Goal: Complete application form: Complete application form

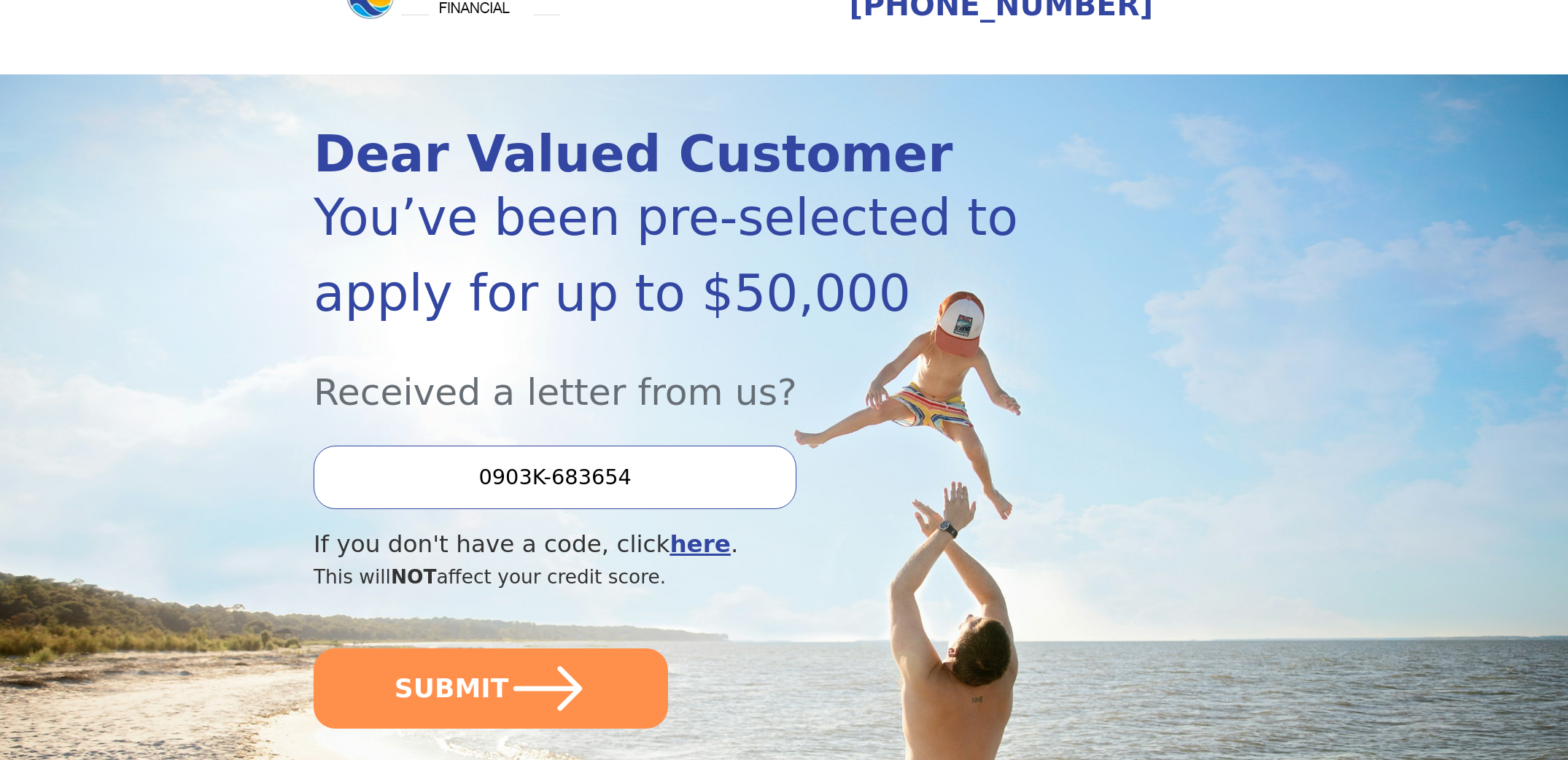
scroll to position [86, 0]
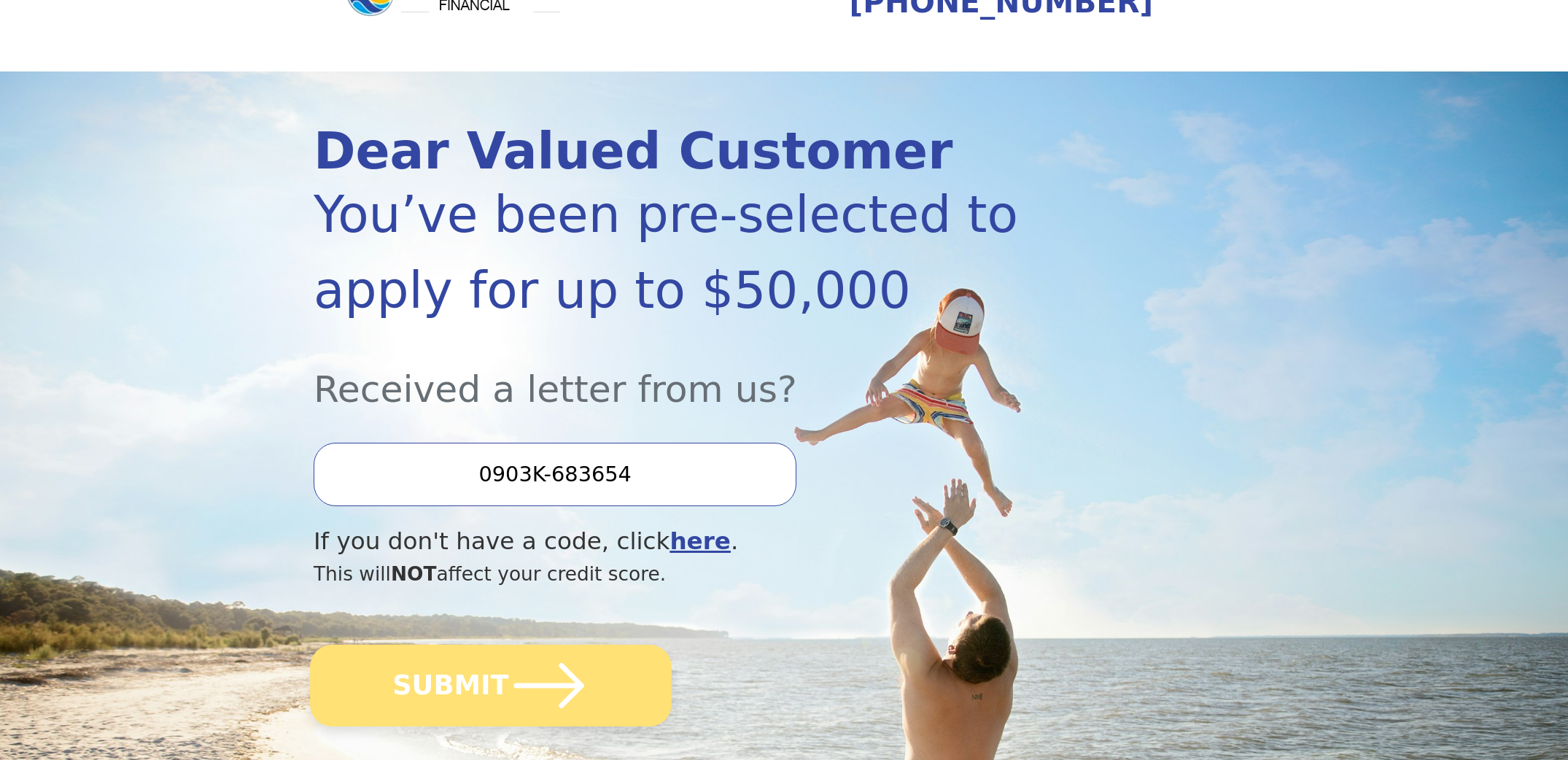
click at [523, 689] on icon "submit" at bounding box center [549, 685] width 80 height 80
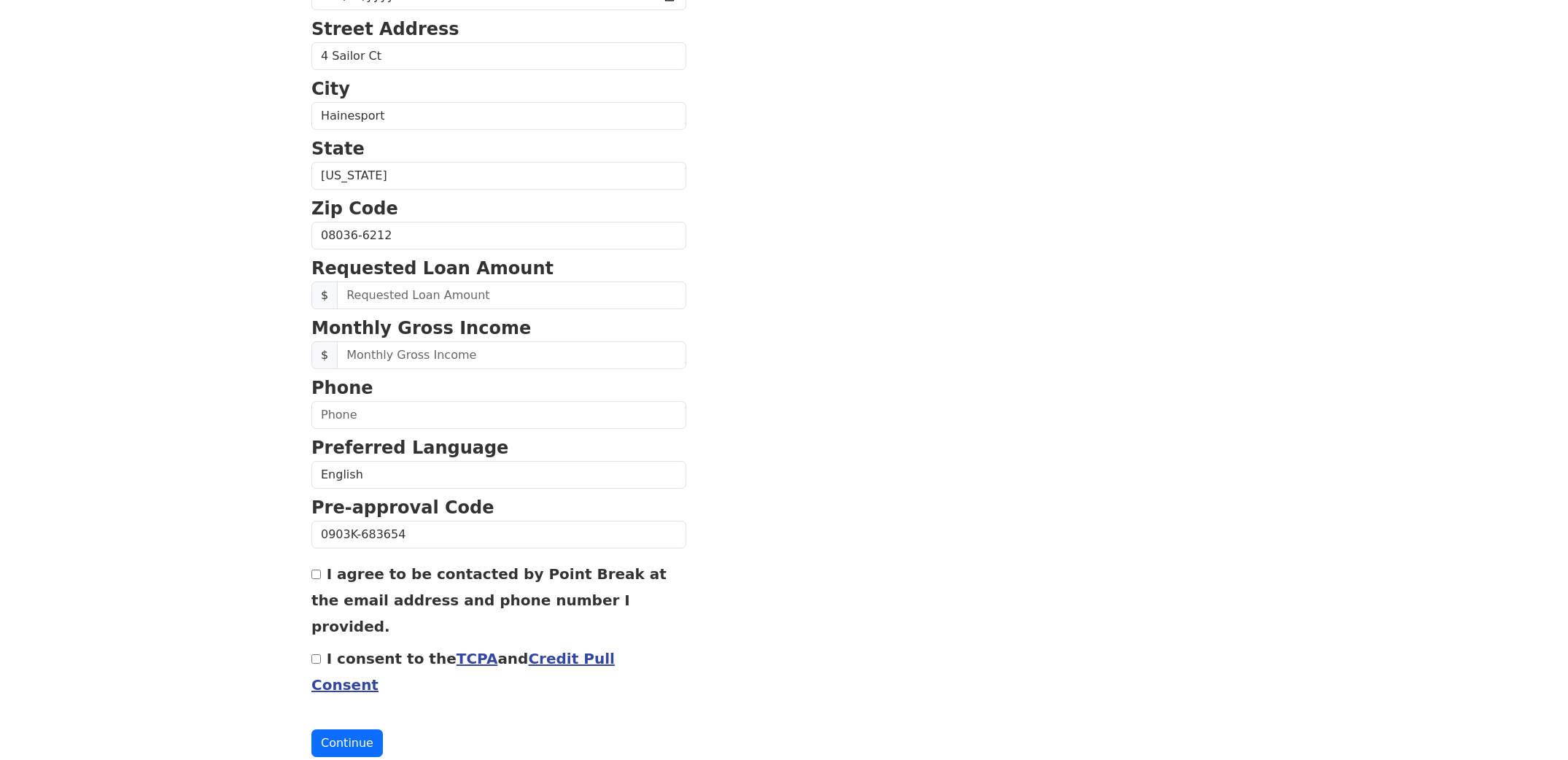
scroll to position [400, 0]
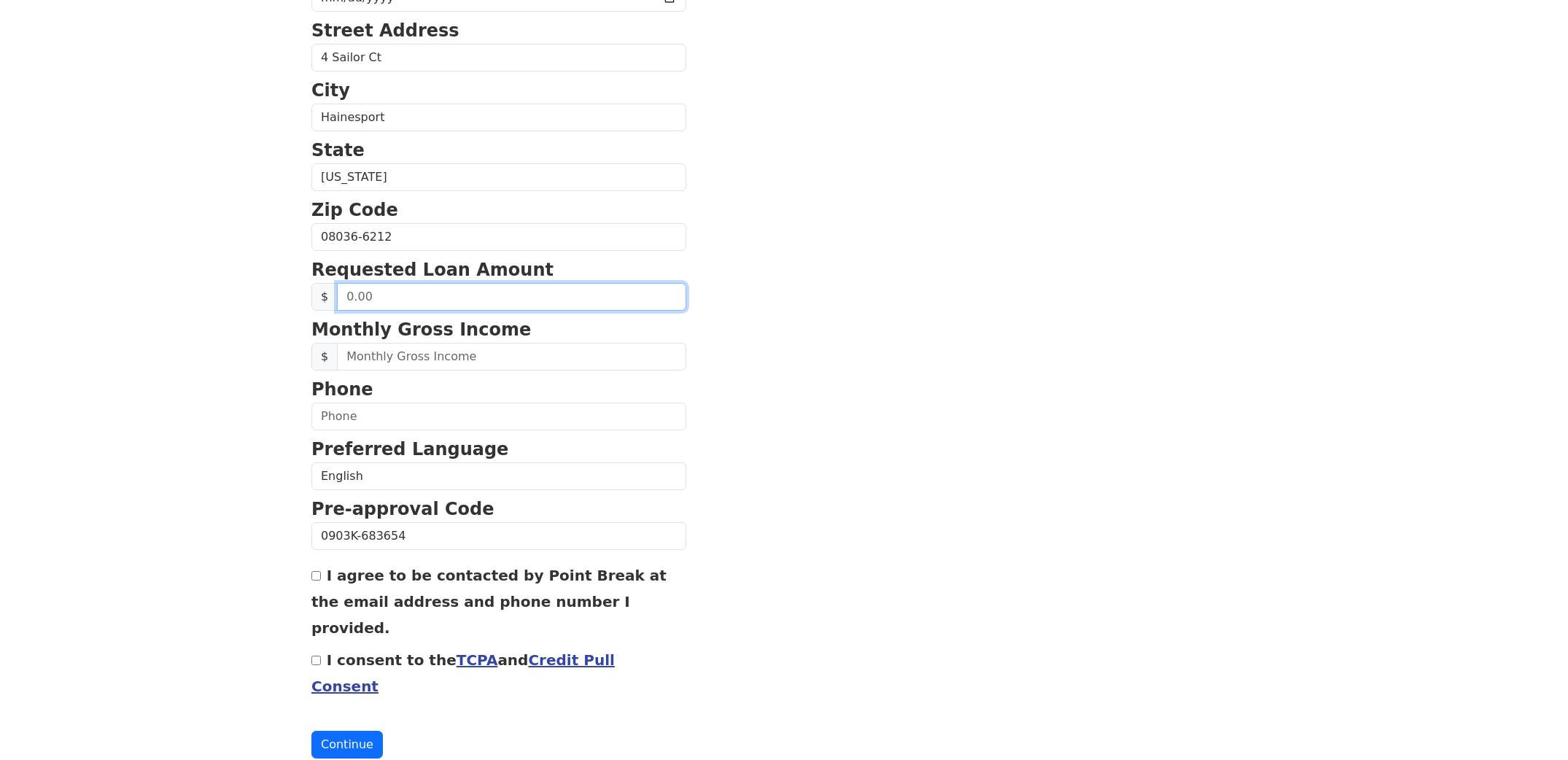
click at [374, 300] on input "text" at bounding box center [512, 296] width 350 height 28
type input "-5.00"
type input "50,000.00"
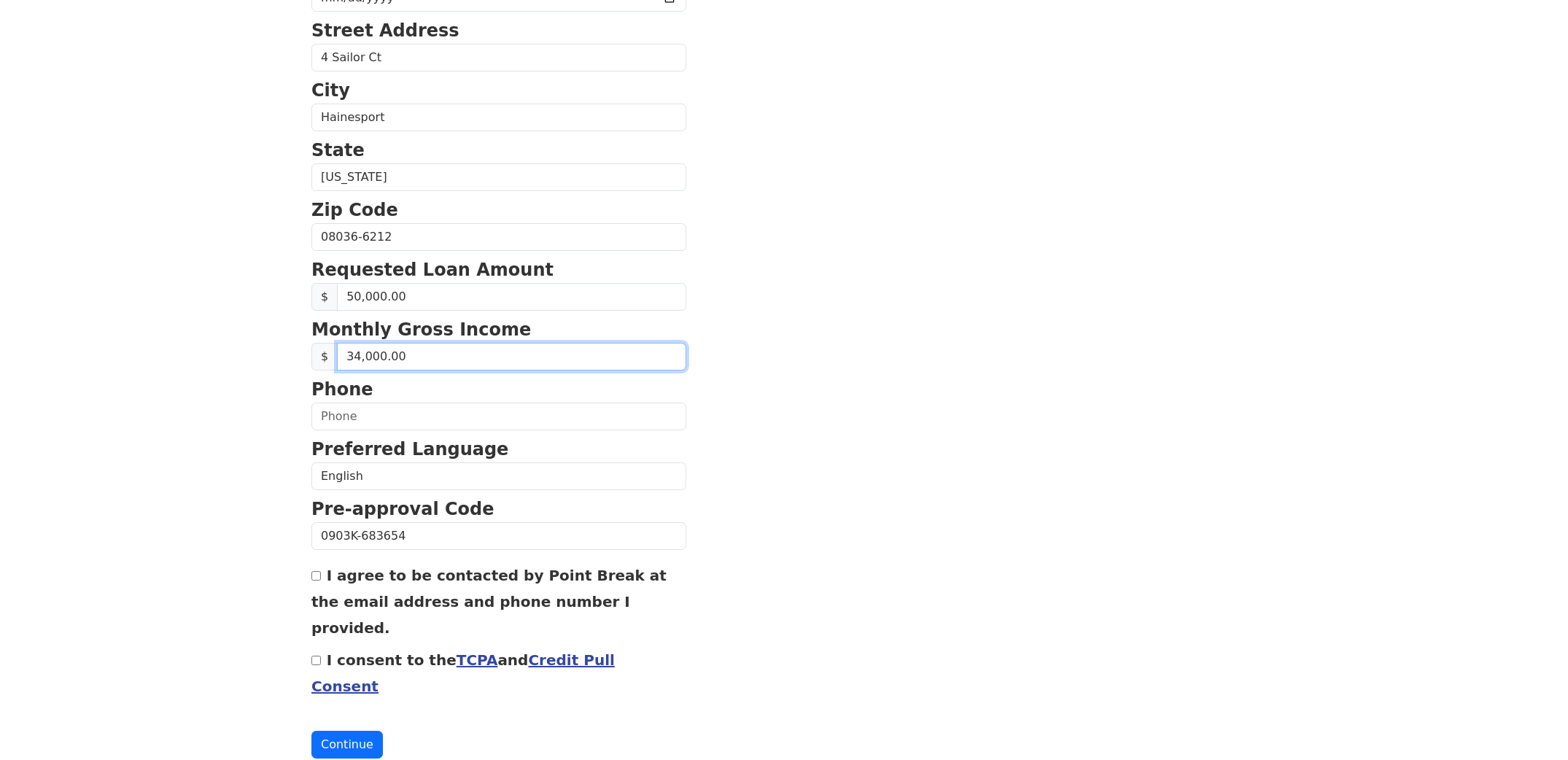
type input "340,000.00"
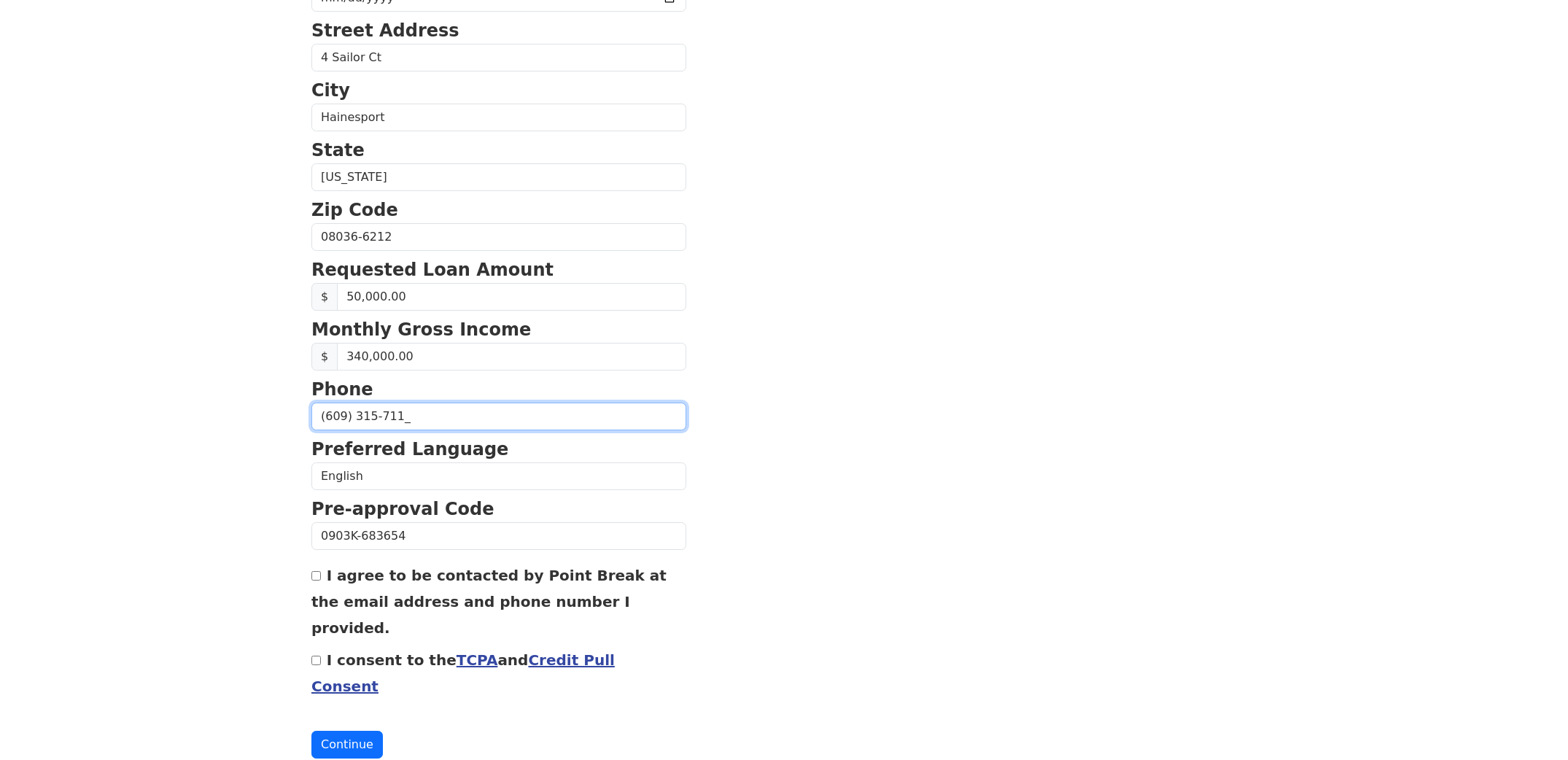
type input "[PHONE_NUMBER]"
click at [352, 583] on label "I agree to be contacted by Point Break at the email address and phone number I …" at bounding box center [489, 601] width 355 height 70
click at [321, 580] on input "I agree to be contacted by Point Break at the email address and phone number I …" at bounding box center [316, 576] width 9 height 9
checkbox input "true"
click at [341, 652] on label "I consent to the TCPA and Credit Pull Consent" at bounding box center [464, 673] width 304 height 43
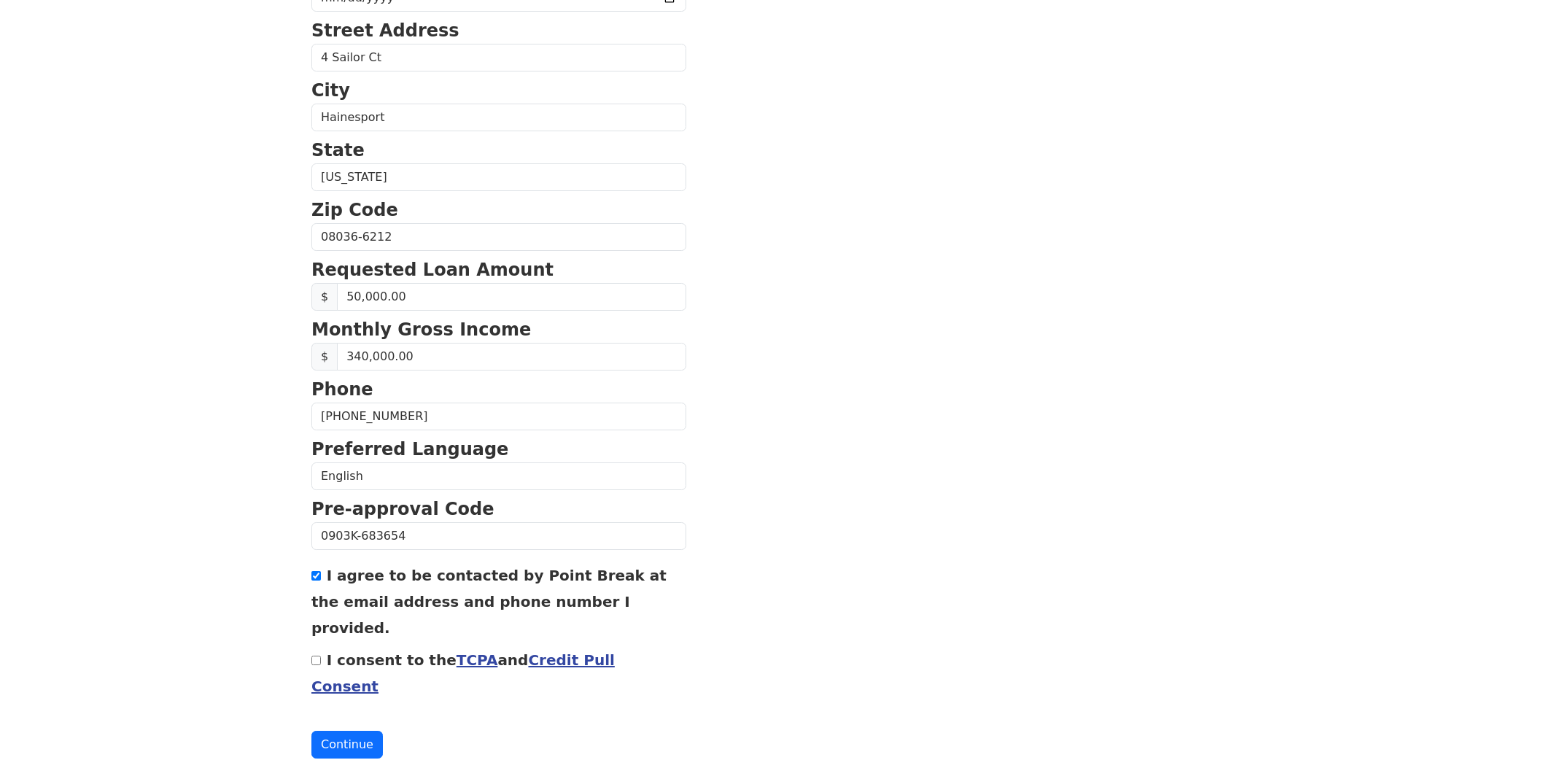
click at [321, 656] on input "I consent to the TCPA and Credit Pull Consent" at bounding box center [316, 661] width 9 height 9
checkbox input "true"
click at [352, 731] on button "Continue" at bounding box center [347, 745] width 71 height 28
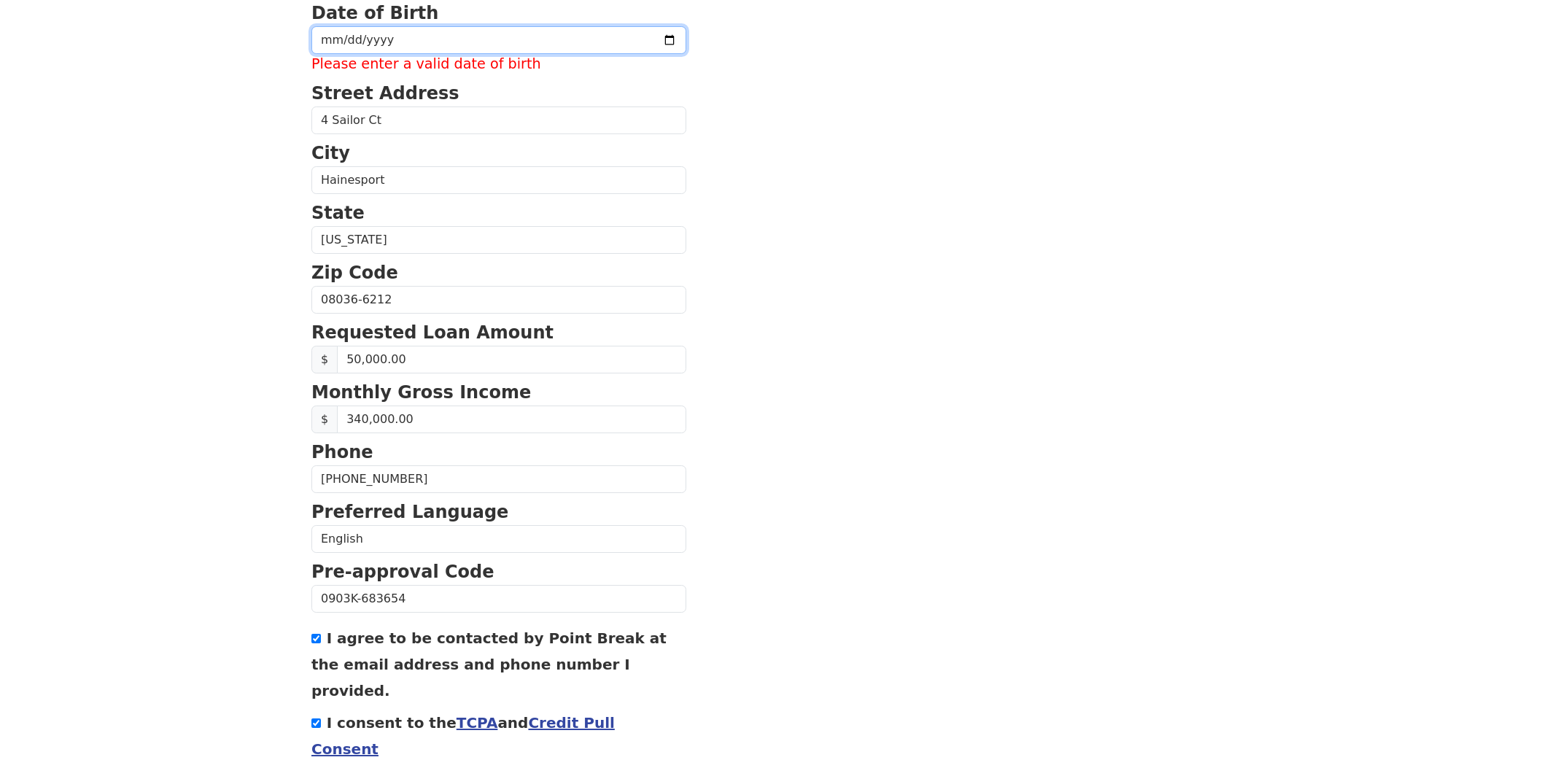
click at [367, 46] on input "date" at bounding box center [499, 40] width 375 height 28
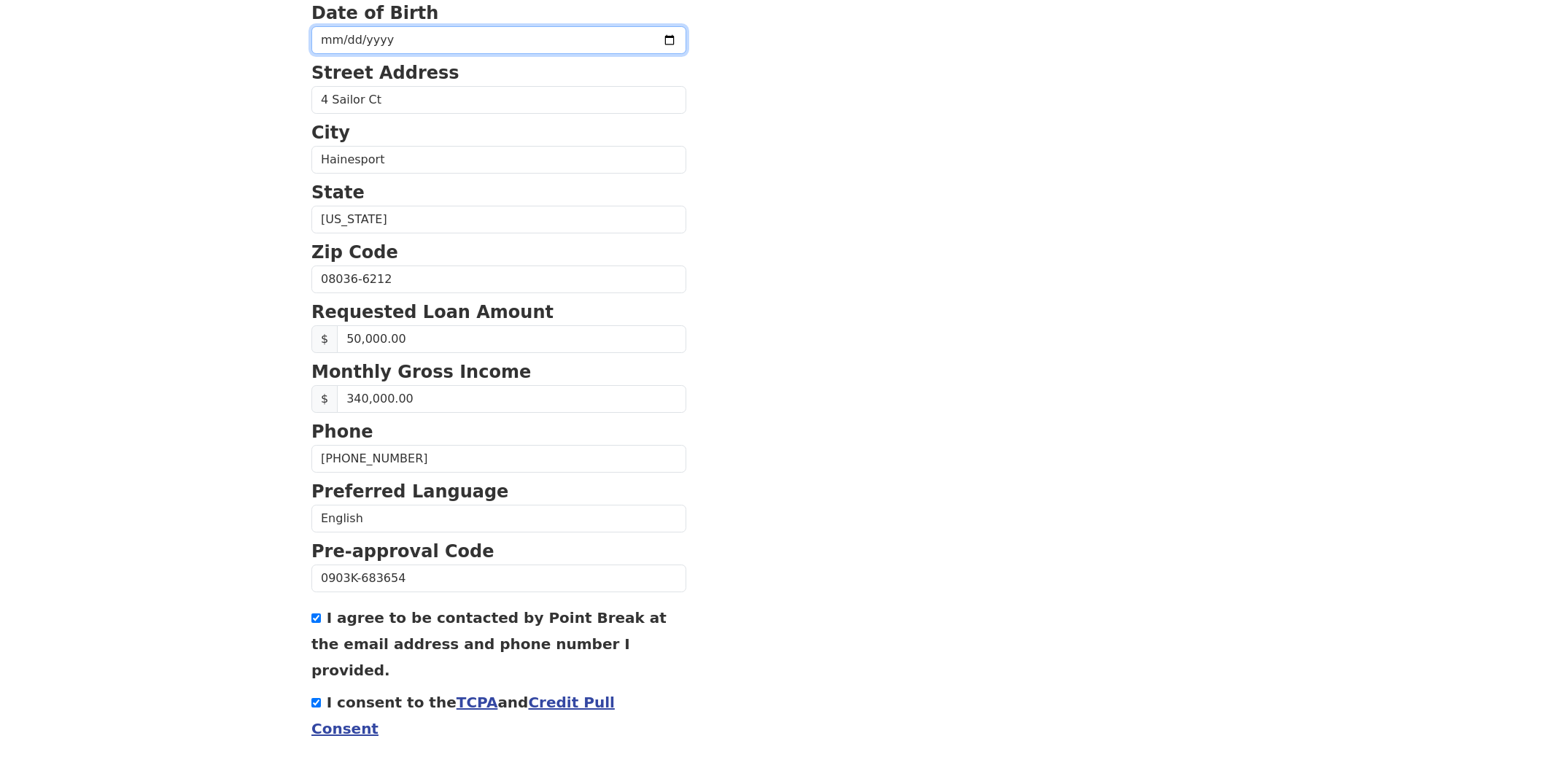
type input "[DATE]"
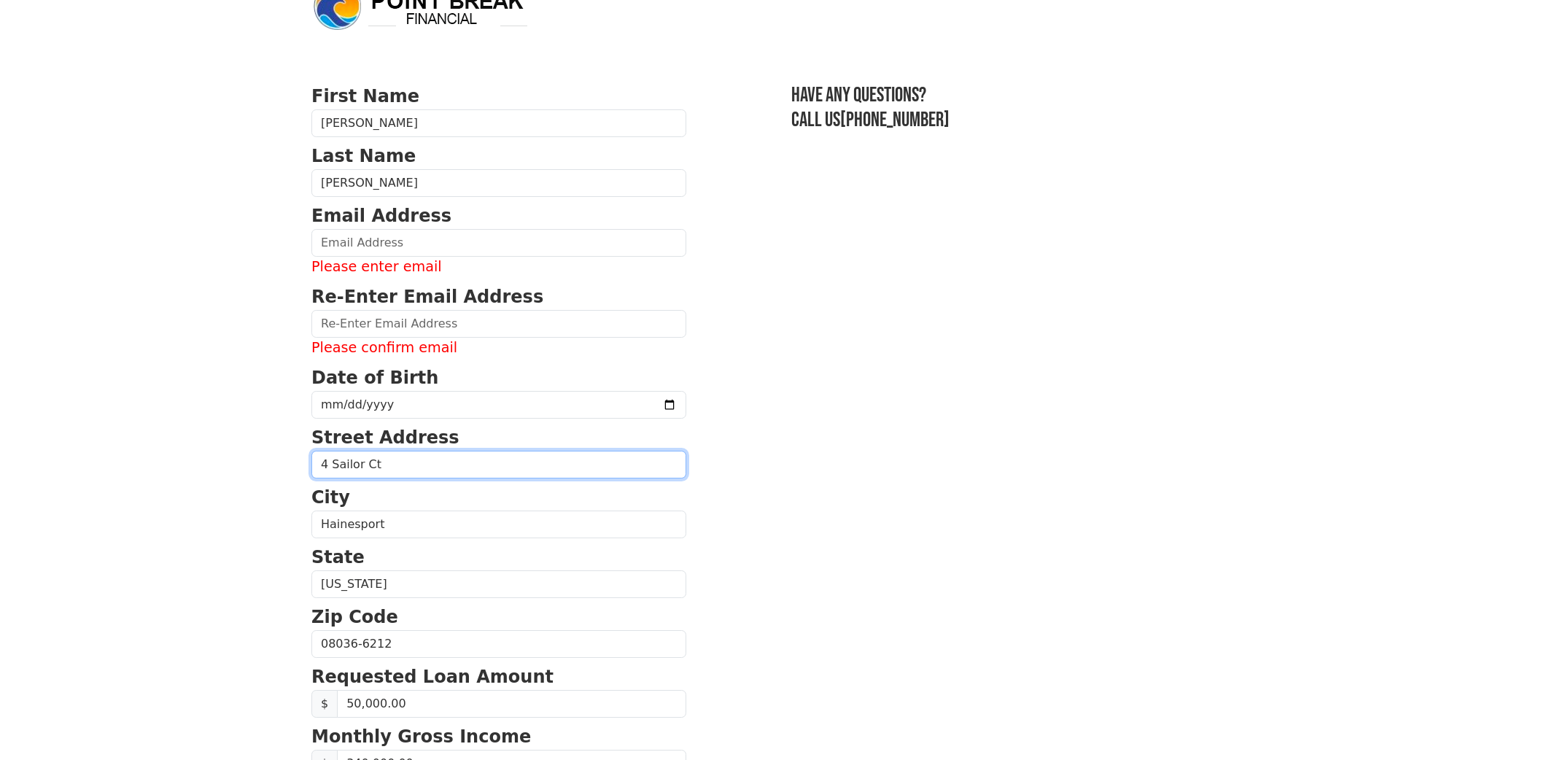
scroll to position [18, 0]
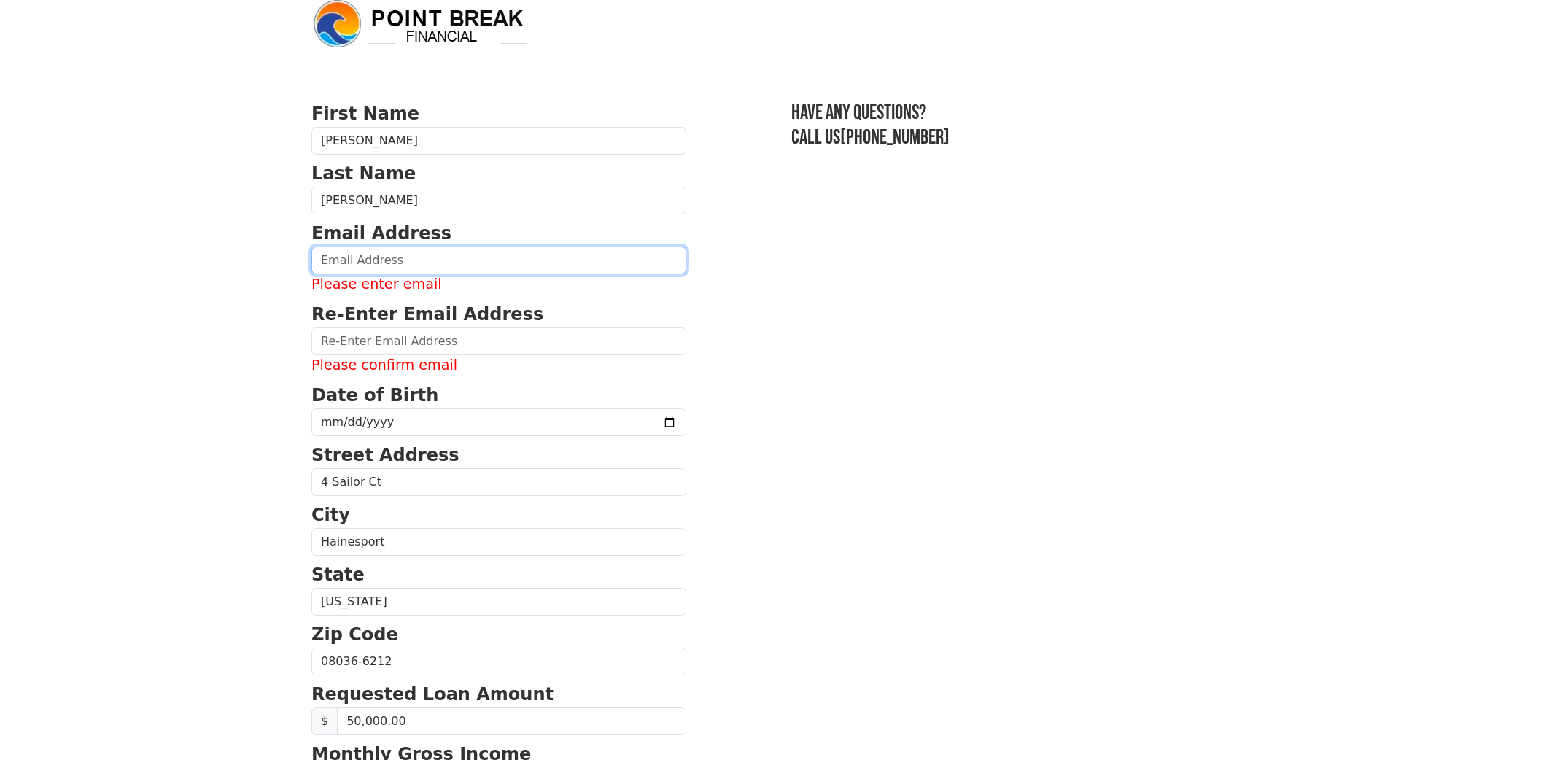
click at [493, 254] on input "email" at bounding box center [499, 260] width 375 height 28
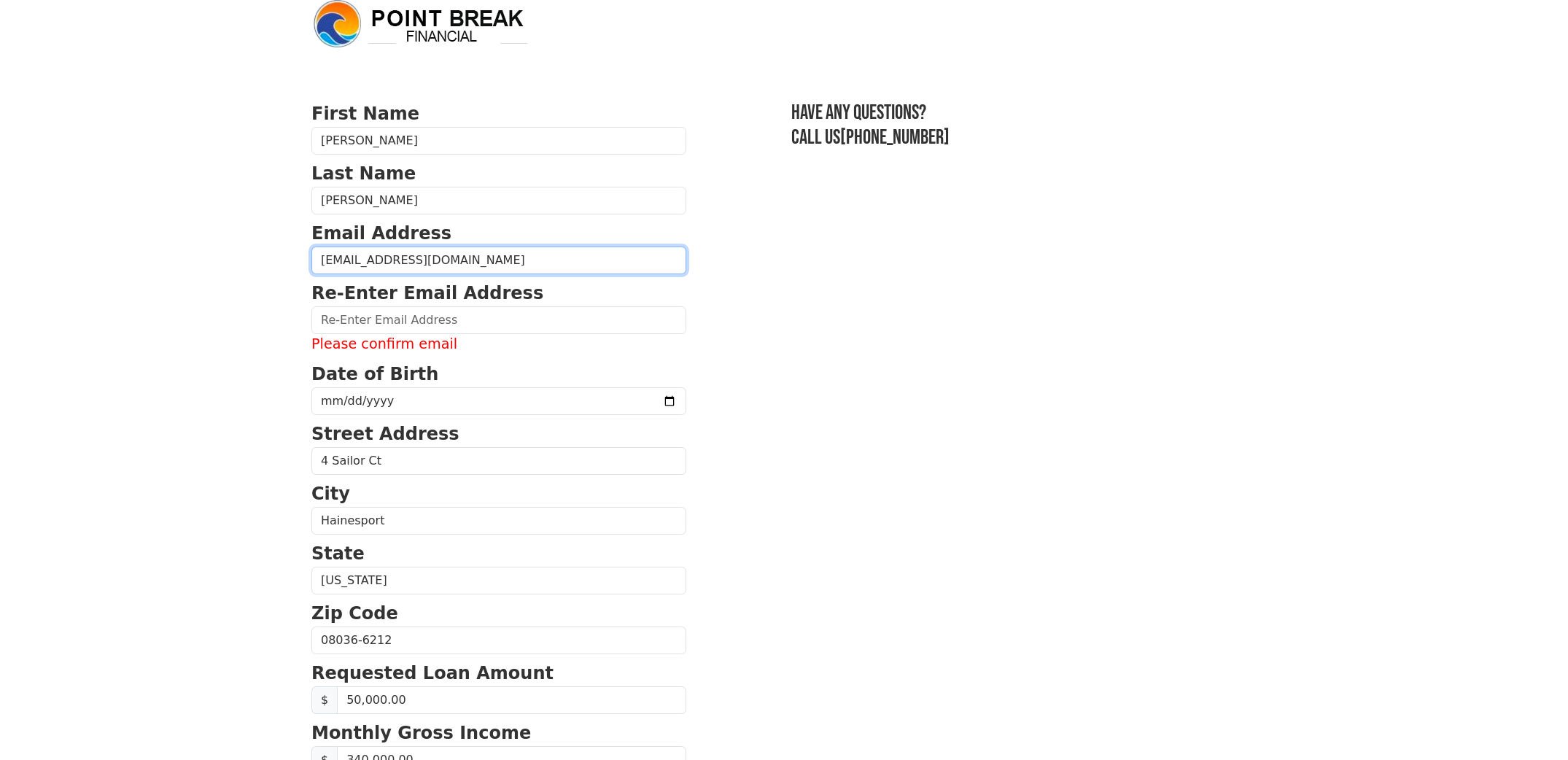
type input "[EMAIL_ADDRESS][DOMAIN_NAME]"
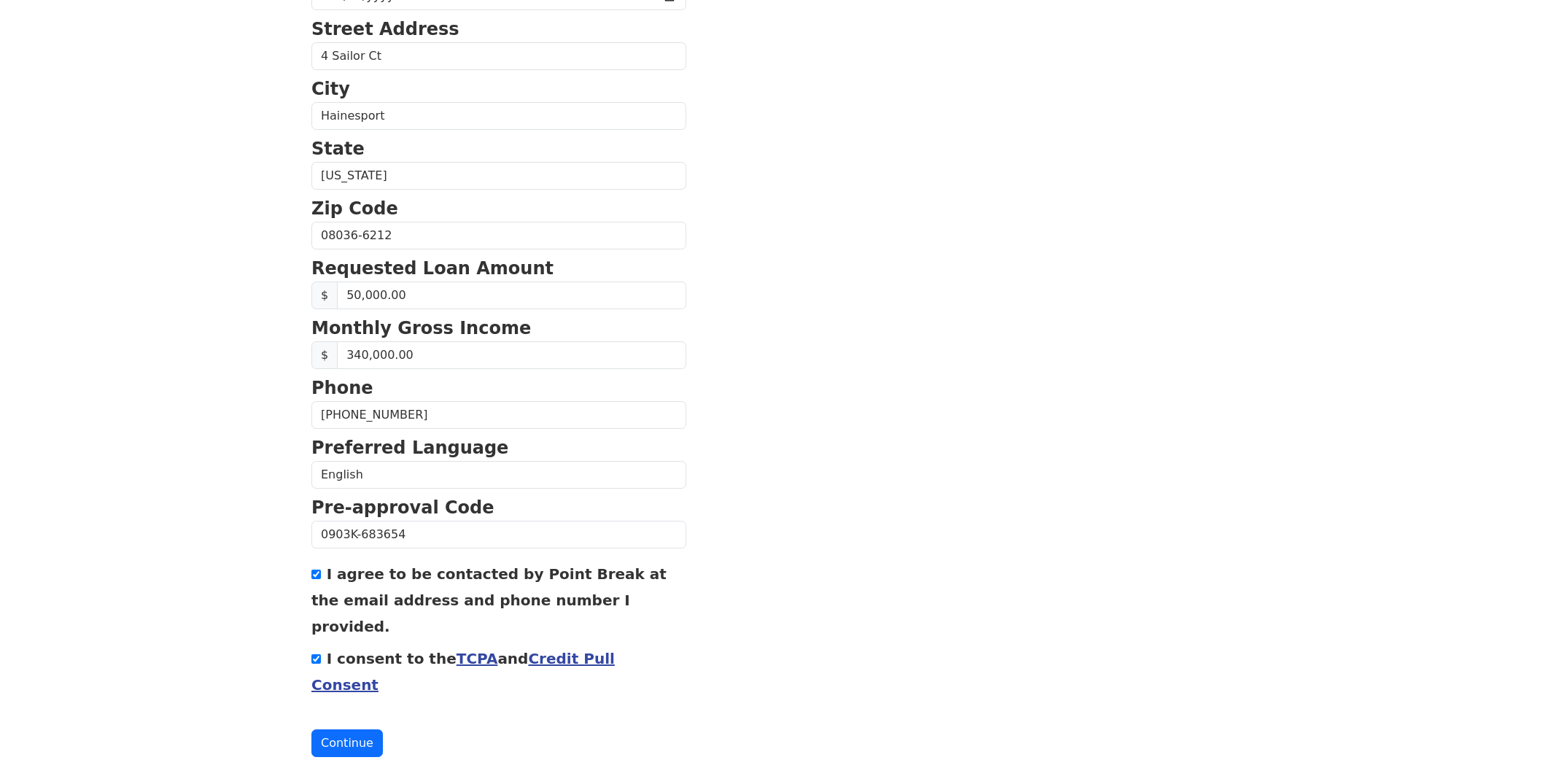
scroll to position [400, 0]
type input "[EMAIL_ADDRESS][DOMAIN_NAME]"
click at [339, 731] on button "Continue" at bounding box center [347, 745] width 71 height 28
